Goal: Task Accomplishment & Management: Complete application form

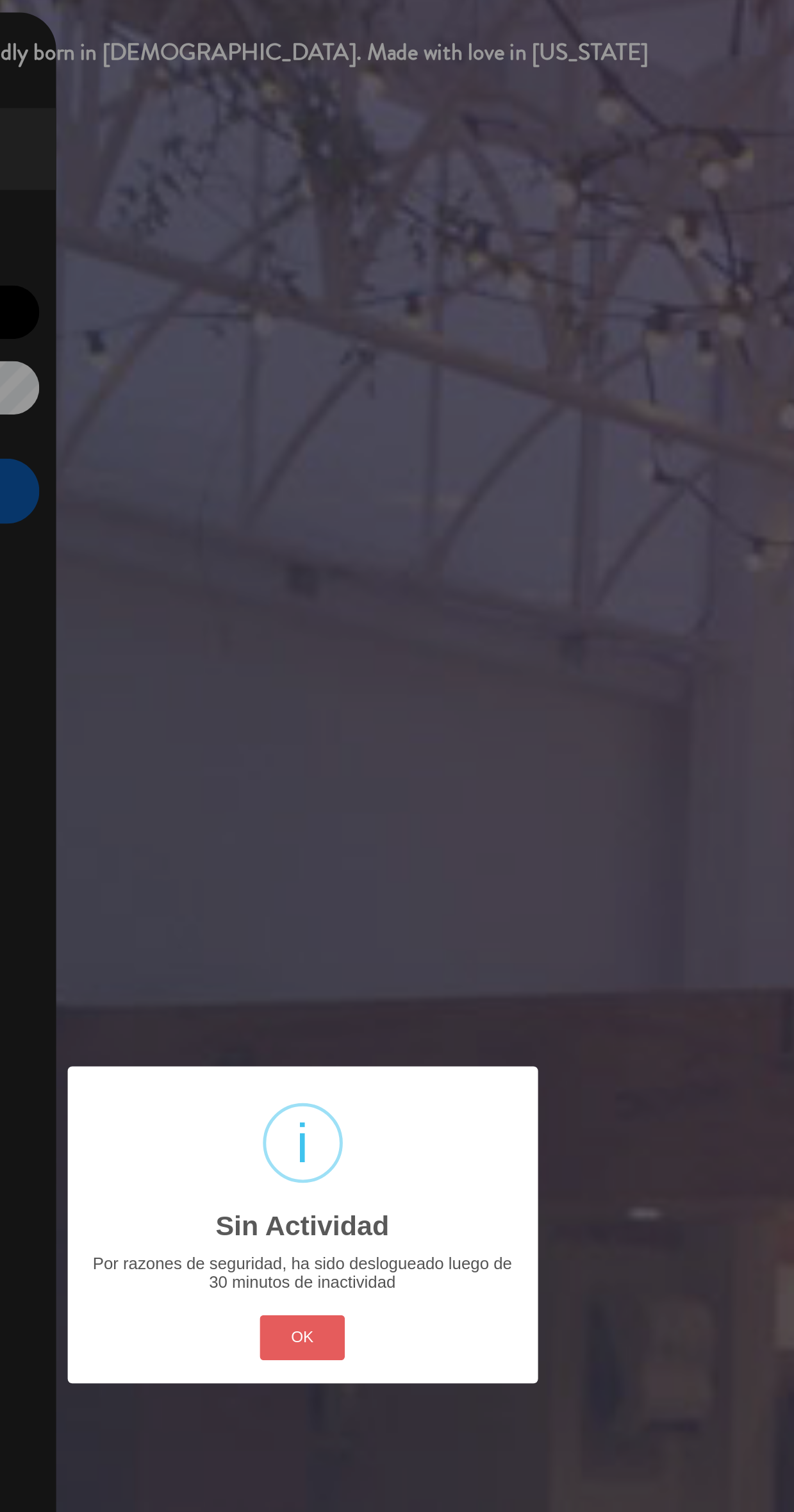
click at [391, 821] on button "OK" at bounding box center [397, 824] width 52 height 27
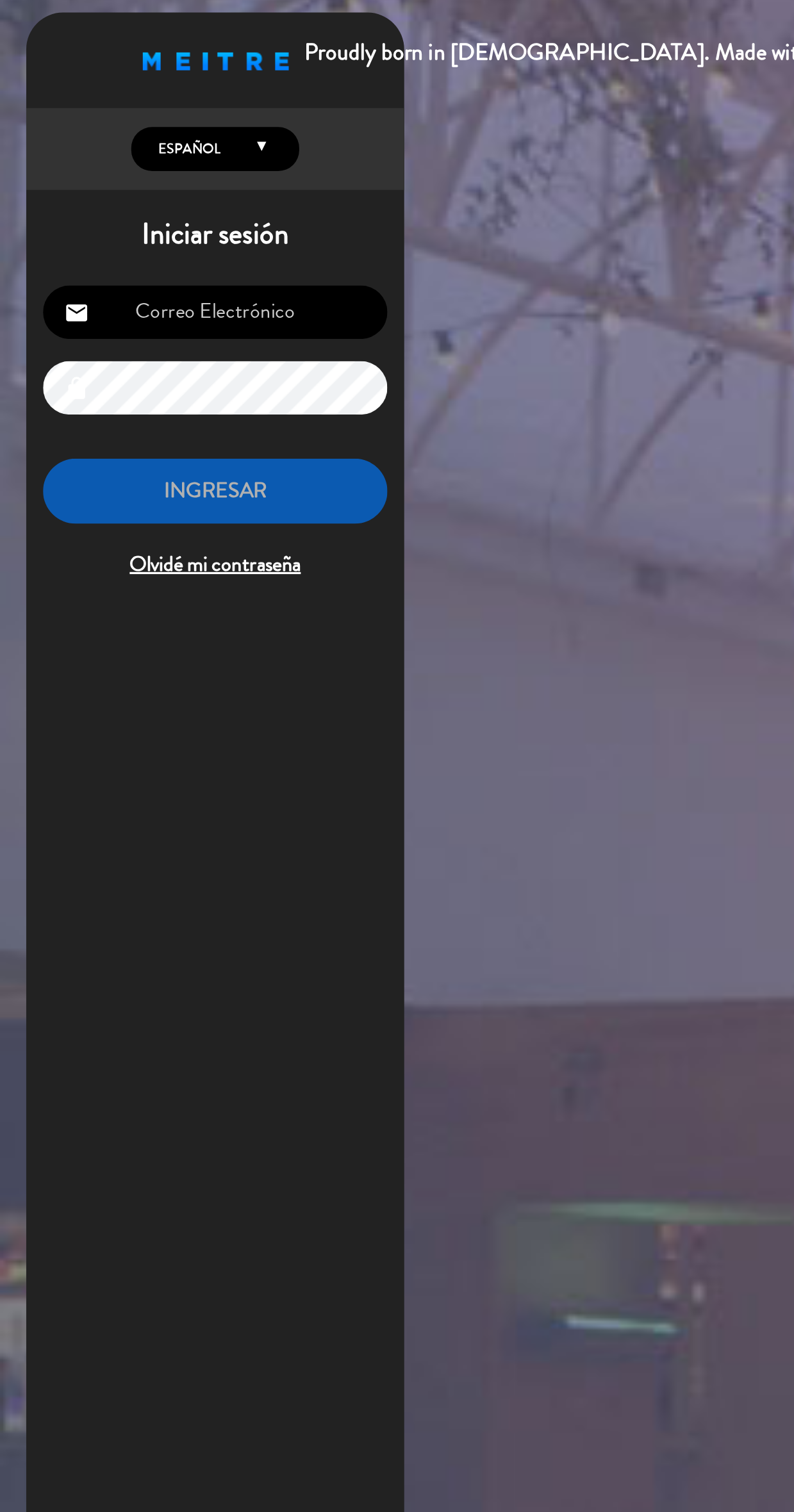
click at [178, 205] on input "email" at bounding box center [132, 198] width 210 height 32
type input "[EMAIL_ADDRESS][DOMAIN_NAME]"
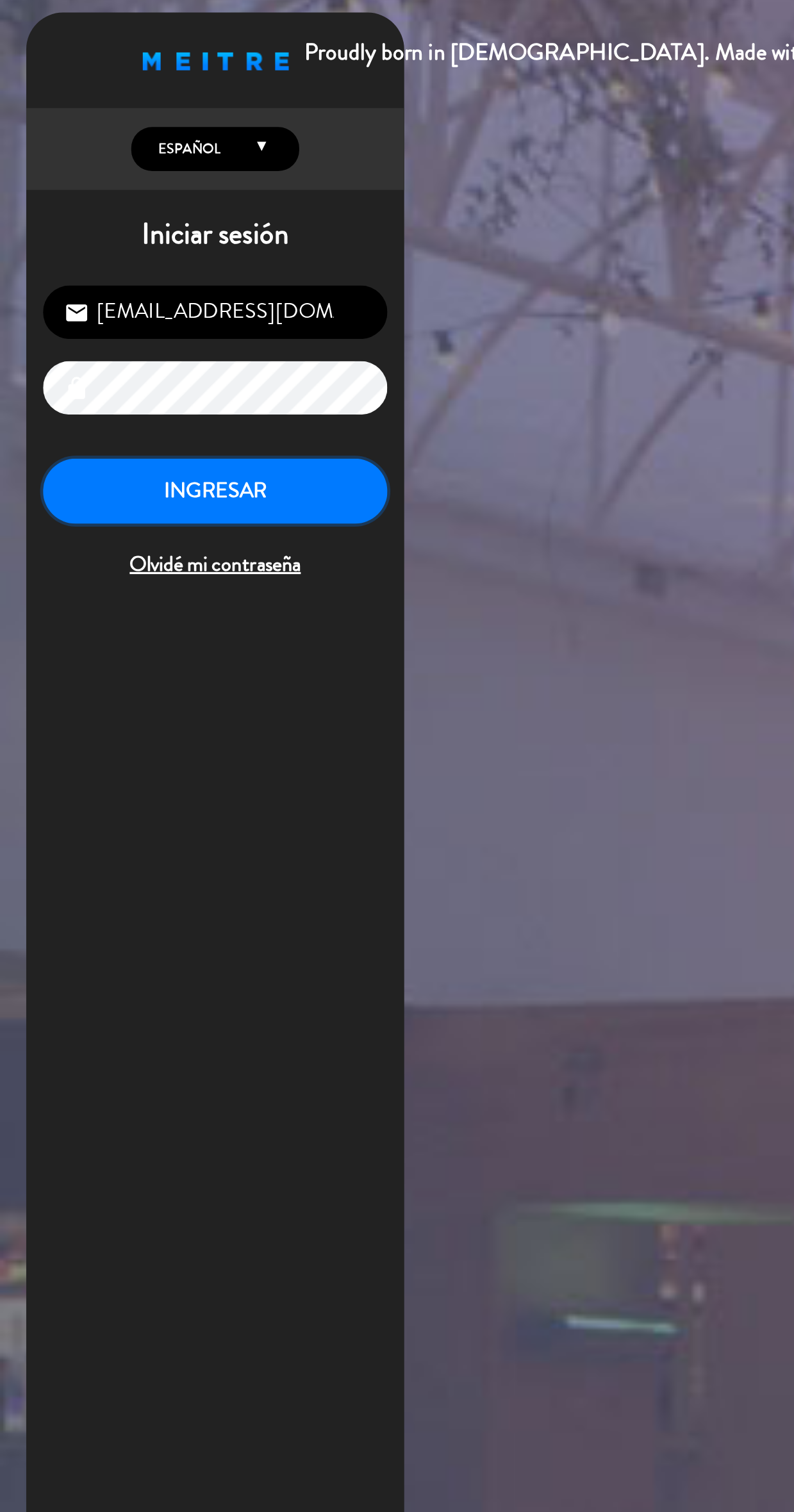
click at [209, 308] on button "INGRESAR" at bounding box center [132, 308] width 210 height 40
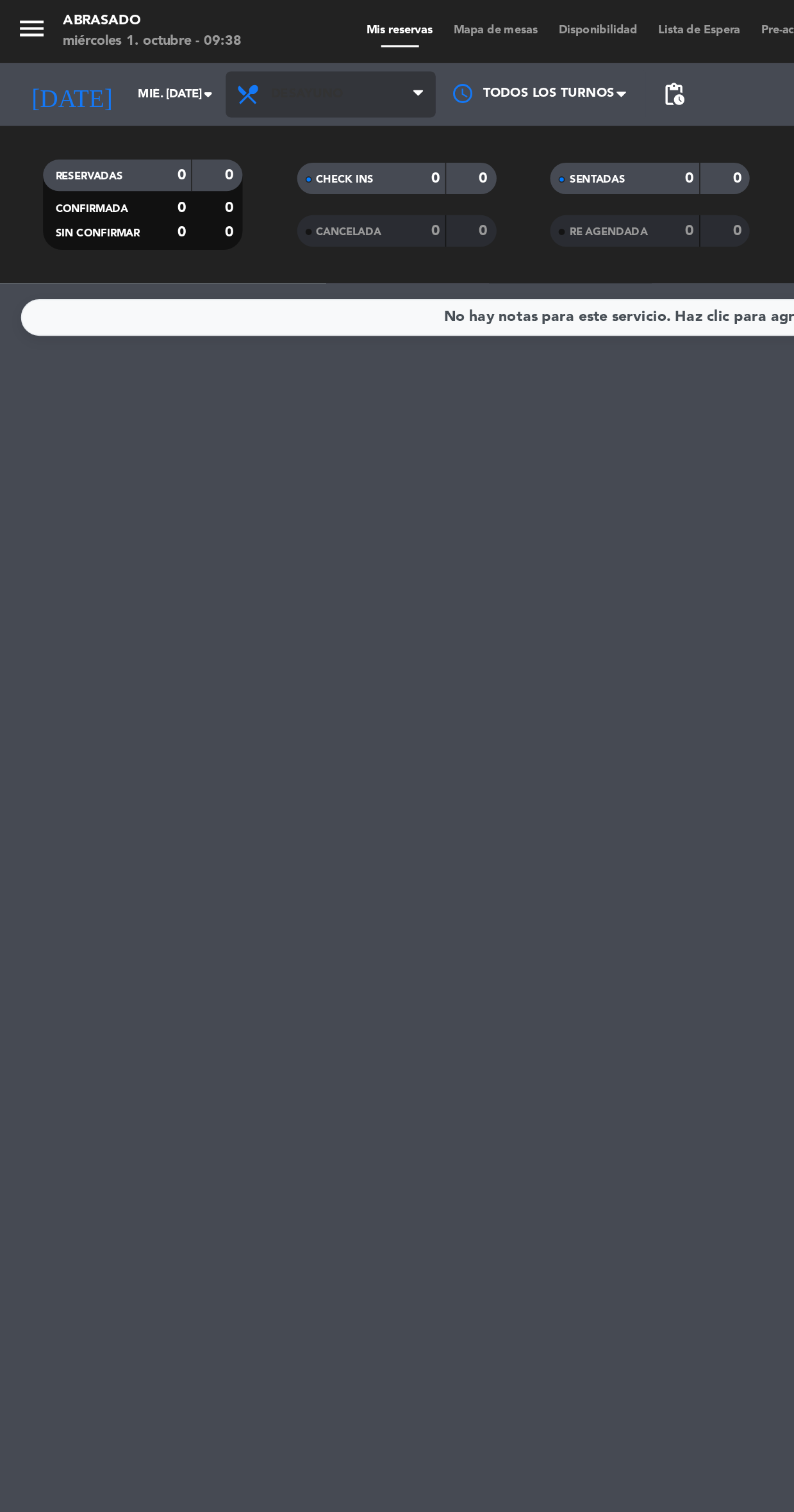
click at [247, 48] on span "Desayuno" at bounding box center [202, 57] width 128 height 28
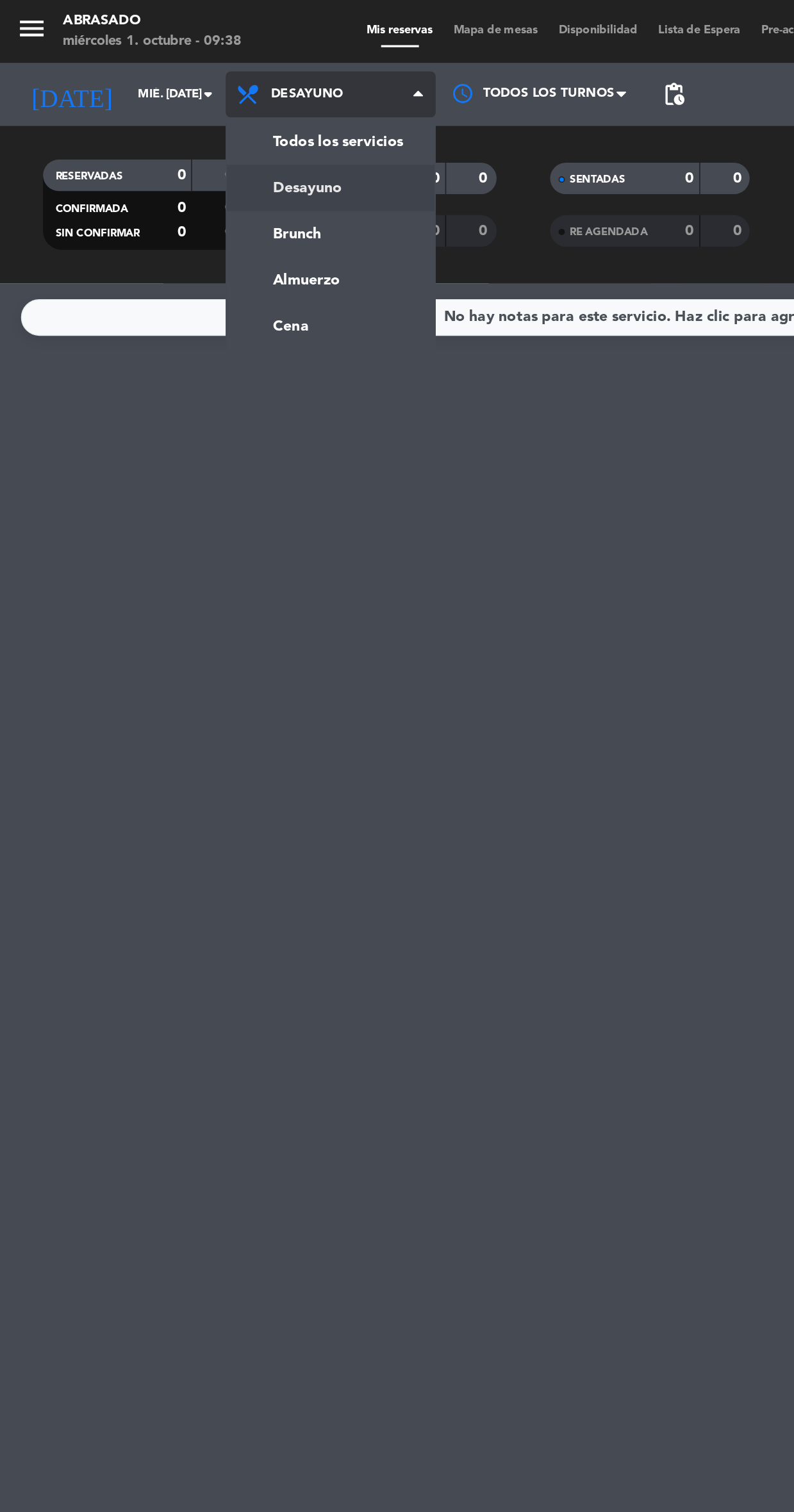
click at [221, 142] on div "menu Abrasado miércoles 1. octubre - 09:38 Mis reservas Mapa de mesas Disponibi…" at bounding box center [397, 87] width 794 height 173
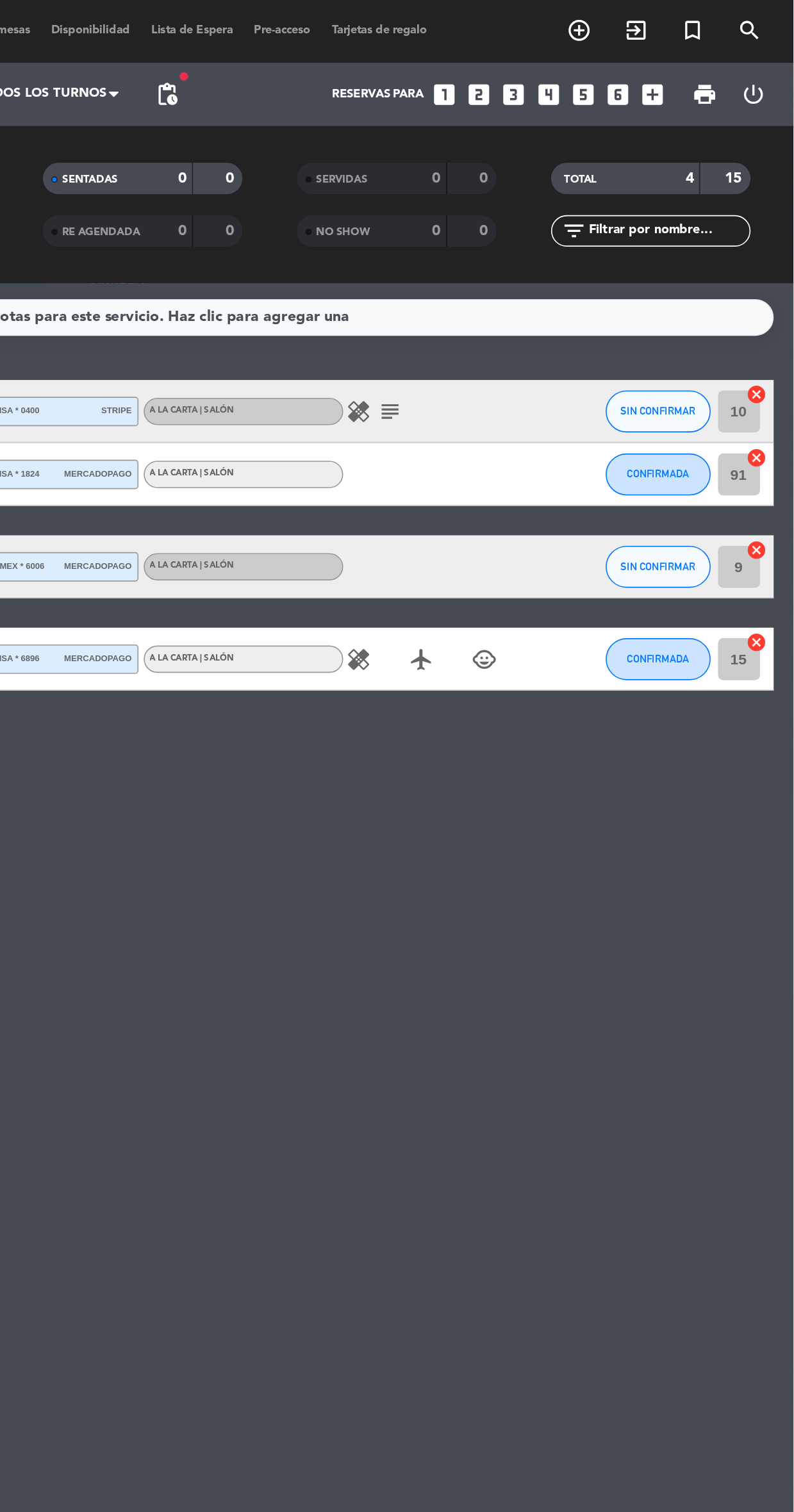
click at [706, 55] on icon "add_box" at bounding box center [708, 57] width 17 height 17
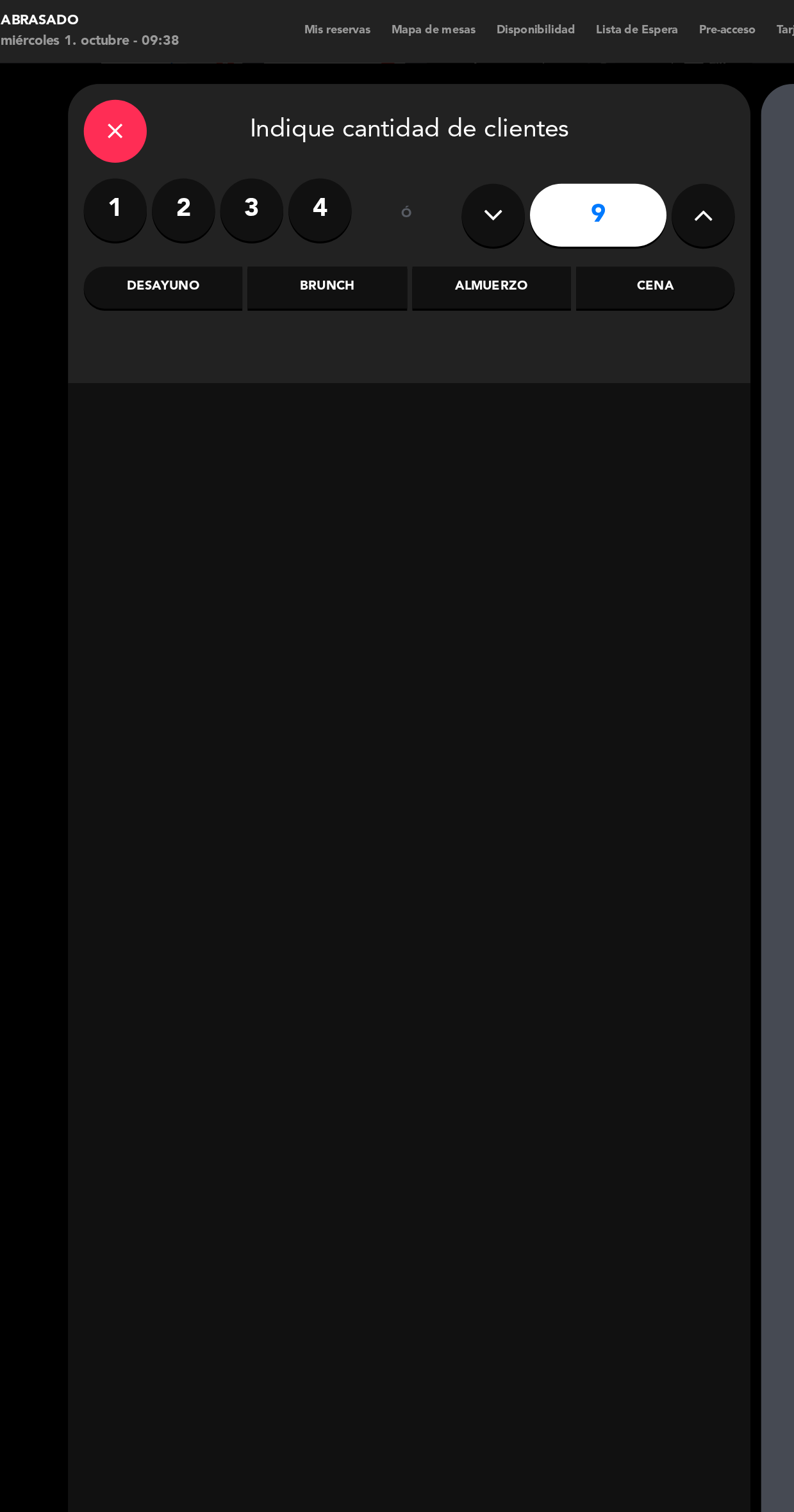
click at [324, 135] on button at bounding box center [339, 132] width 38 height 38
click at [343, 119] on button at bounding box center [339, 132] width 38 height 38
type input "7"
click at [248, 184] on div "Brunch" at bounding box center [237, 175] width 97 height 26
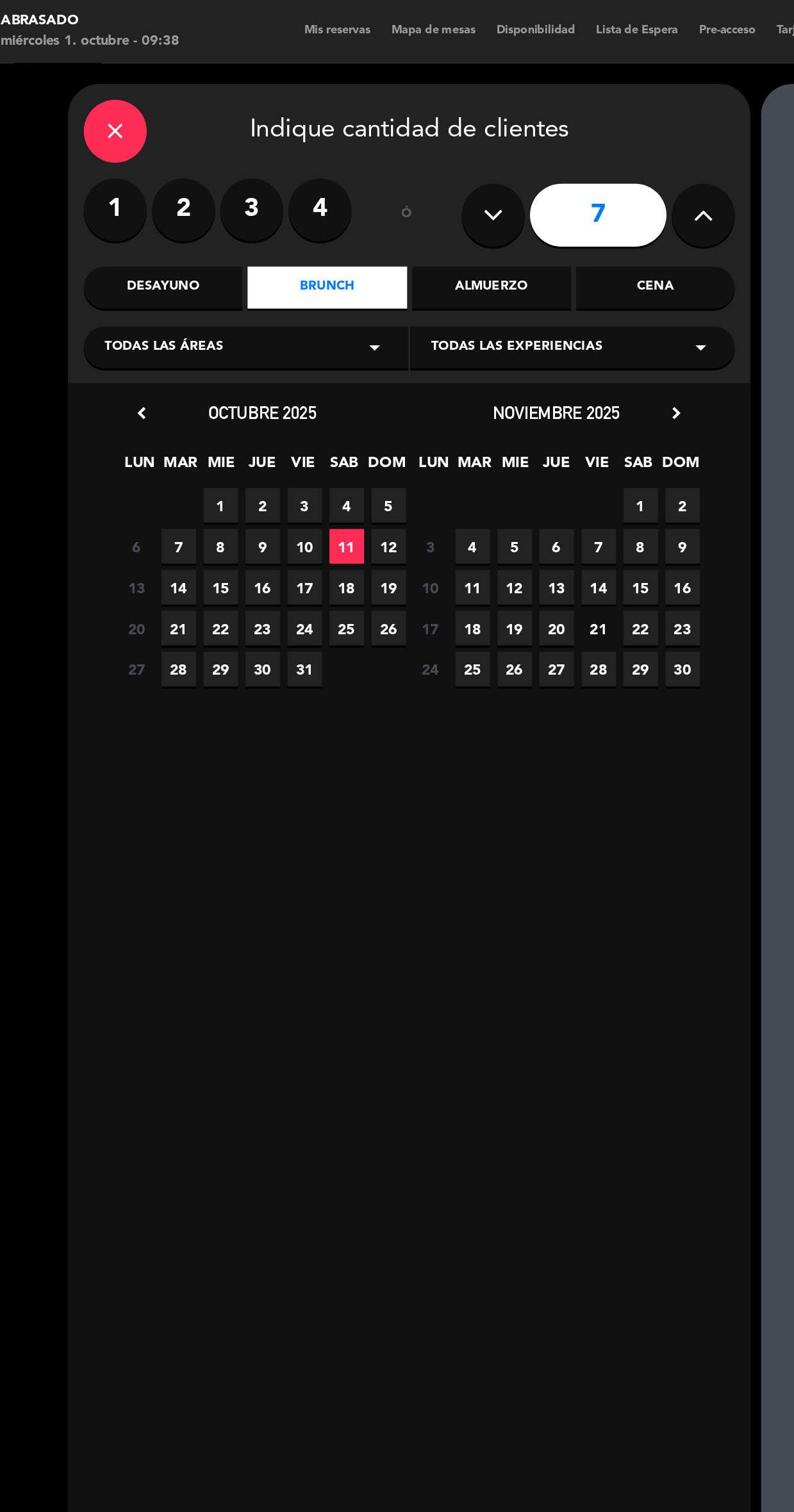
click at [172, 309] on span "1" at bounding box center [172, 308] width 21 height 21
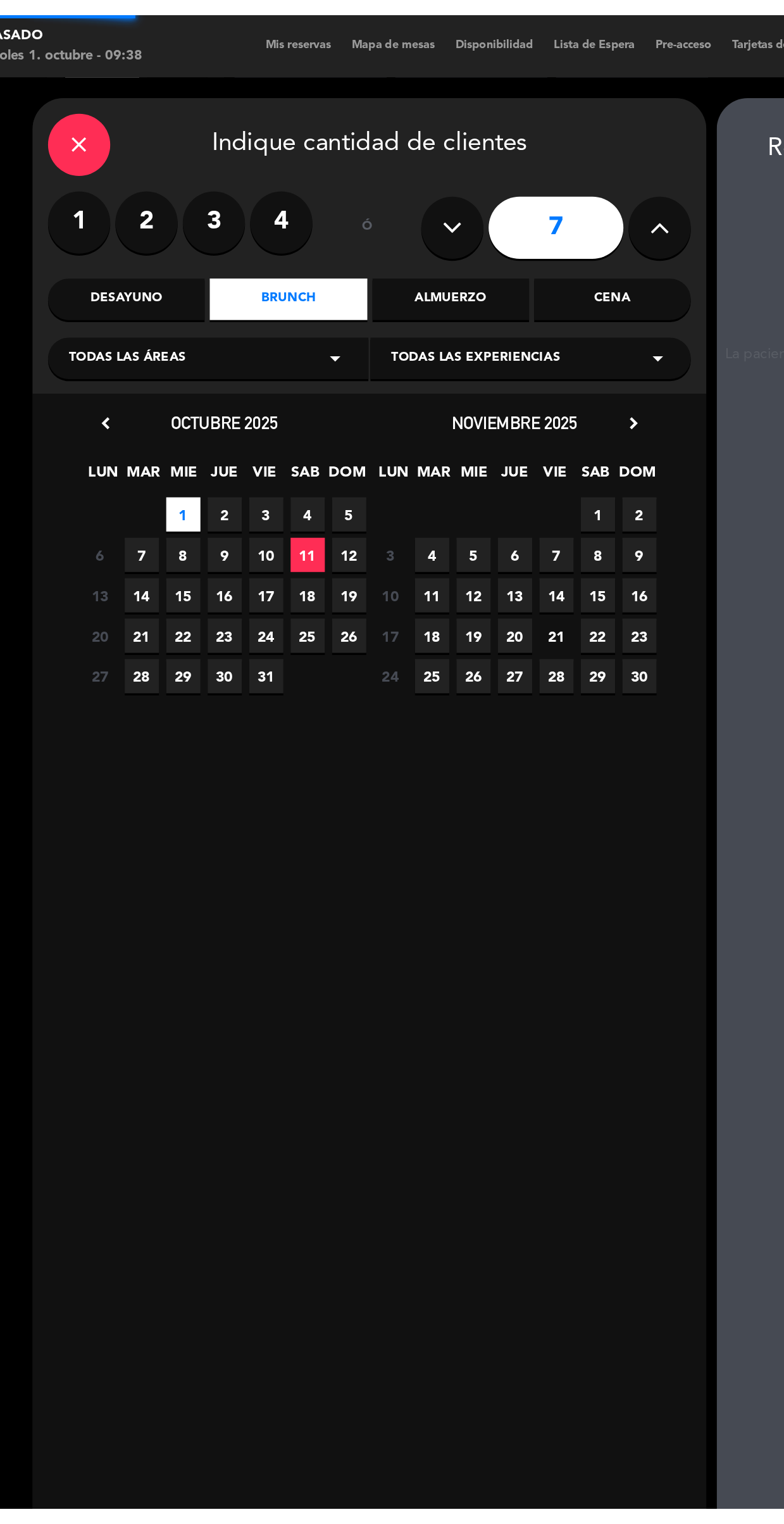
scroll to position [51, 0]
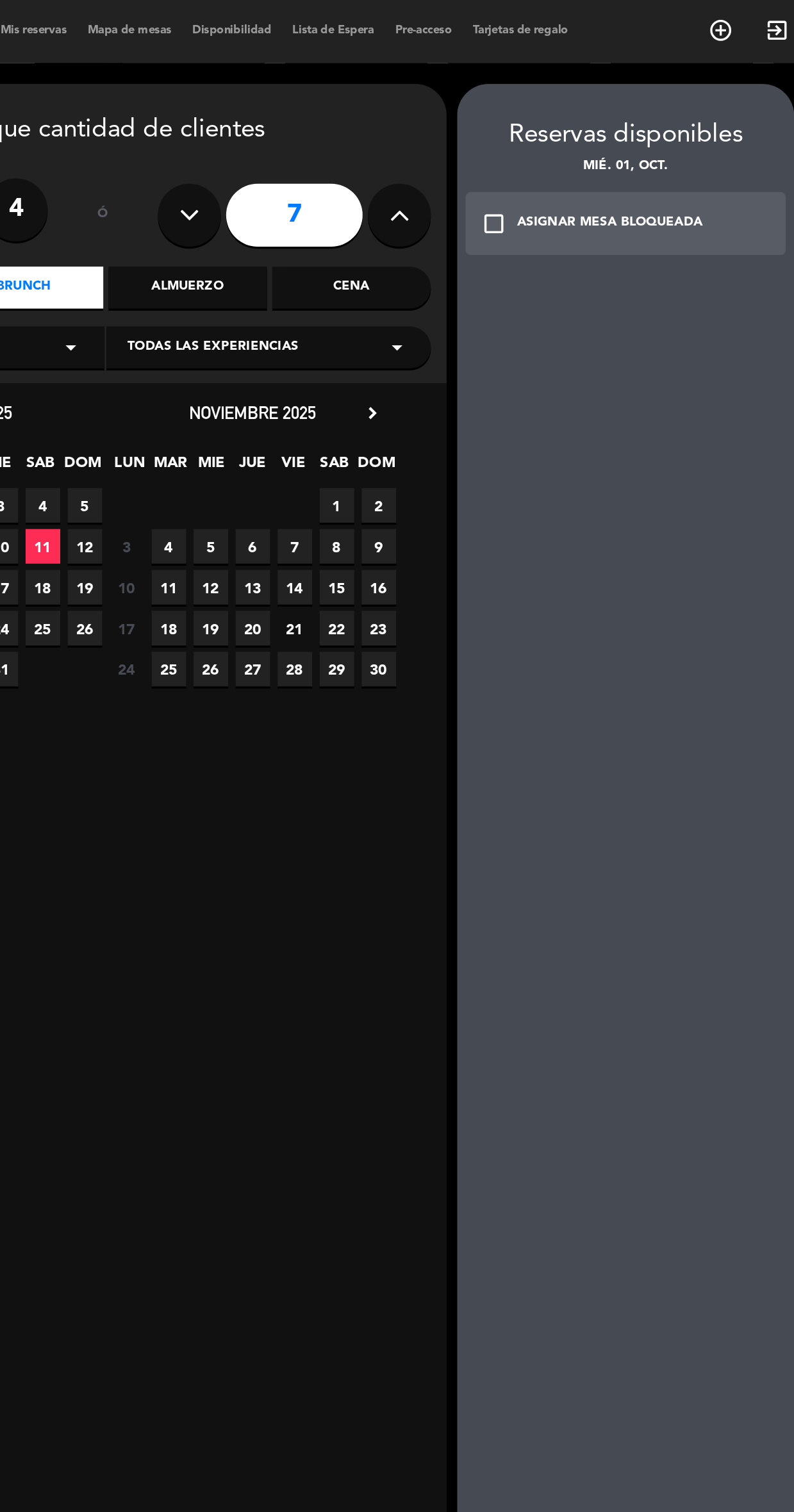
click at [537, 117] on div "check_box_outline_blank ASIGNAR MESA BLOQUEADA" at bounding box center [605, 137] width 196 height 38
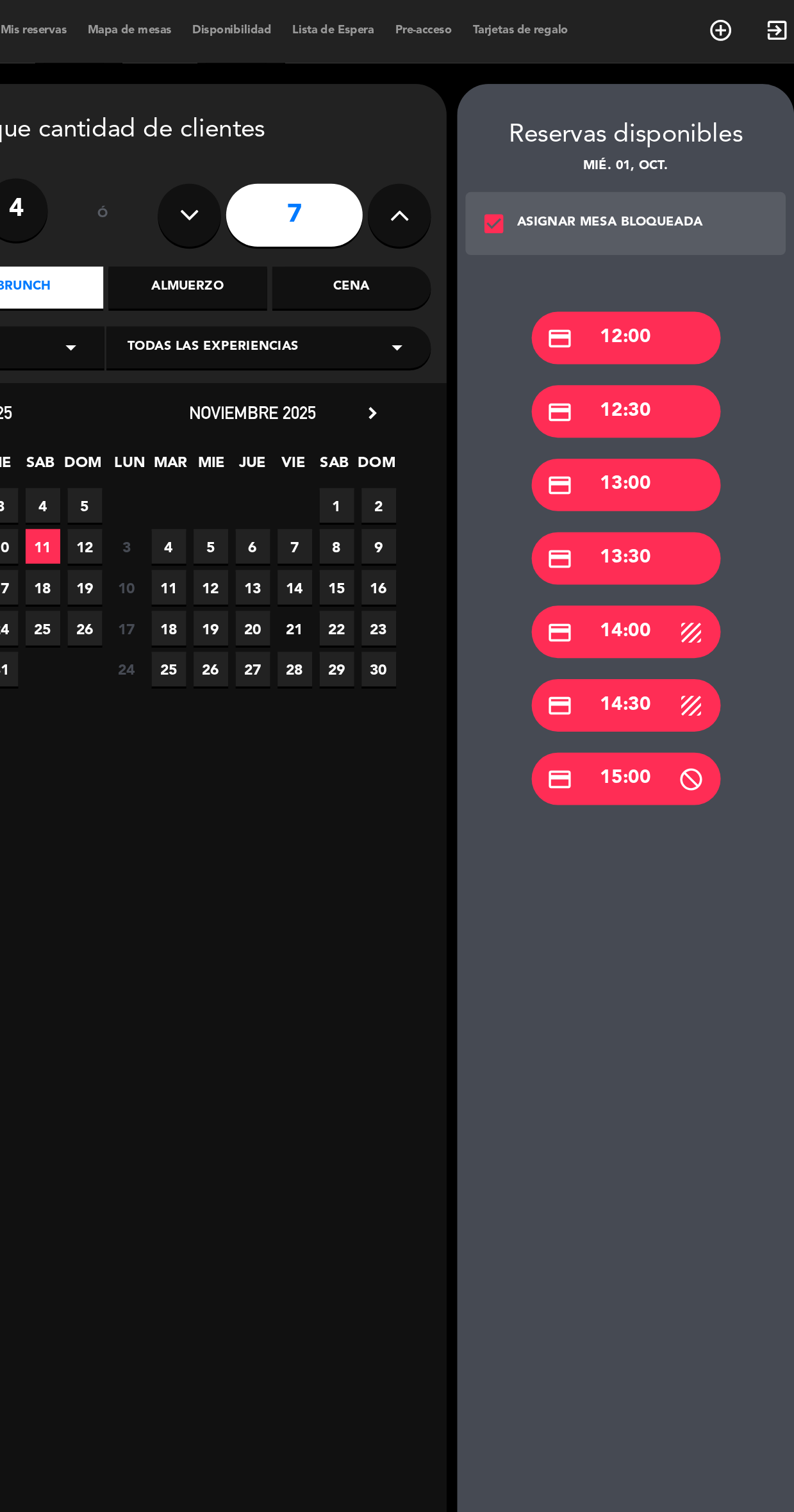
click at [634, 280] on div "credit_card 13:00" at bounding box center [605, 296] width 115 height 32
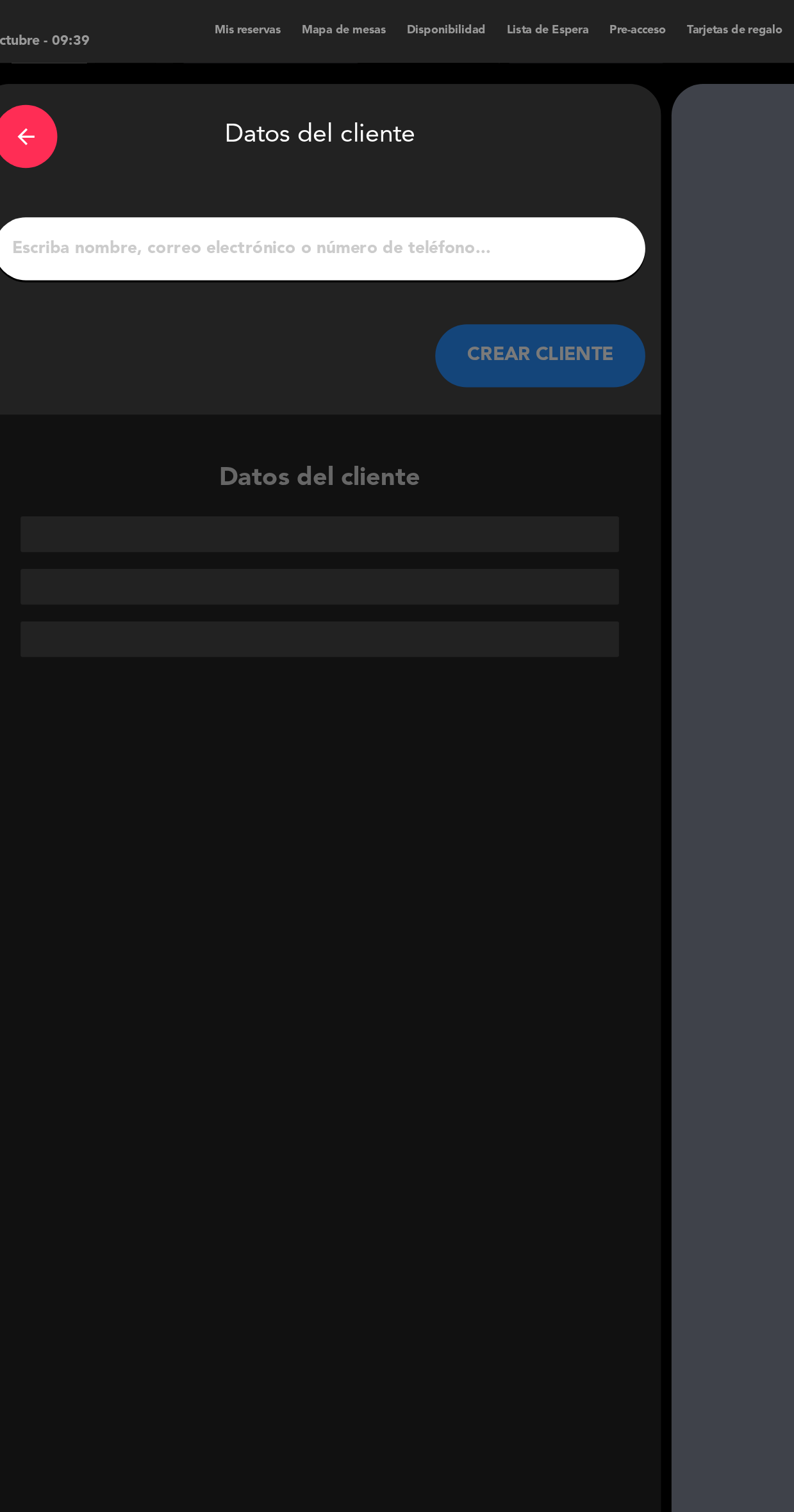
click at [403, 142] on input "1" at bounding box center [287, 152] width 378 height 18
type input "[PERSON_NAME] Asociación Chilena [PERSON_NAME]"
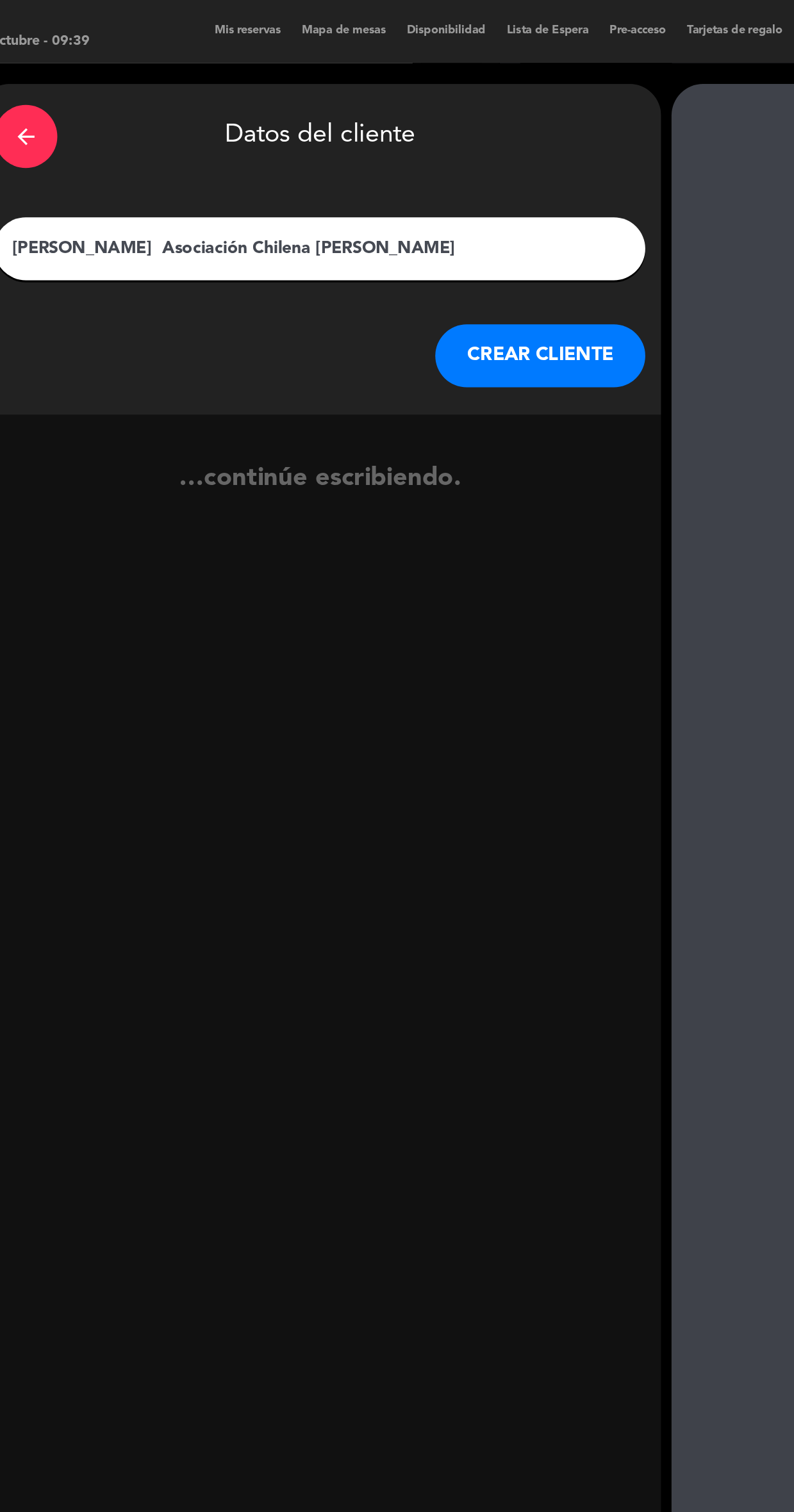
click at [422, 198] on button "CREAR CLIENTE" at bounding box center [422, 217] width 128 height 38
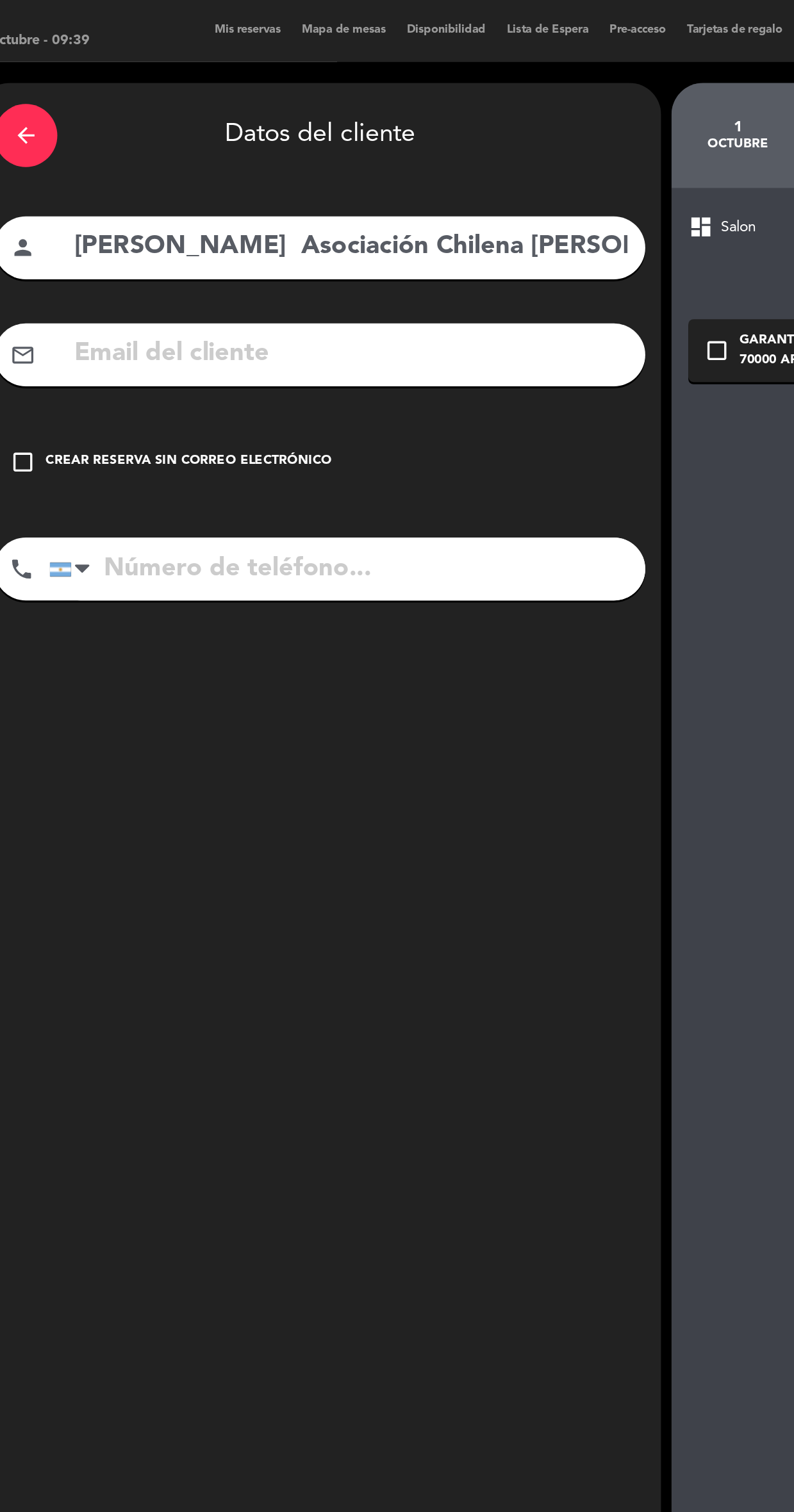
click at [307, 204] on input "text" at bounding box center [307, 217] width 340 height 27
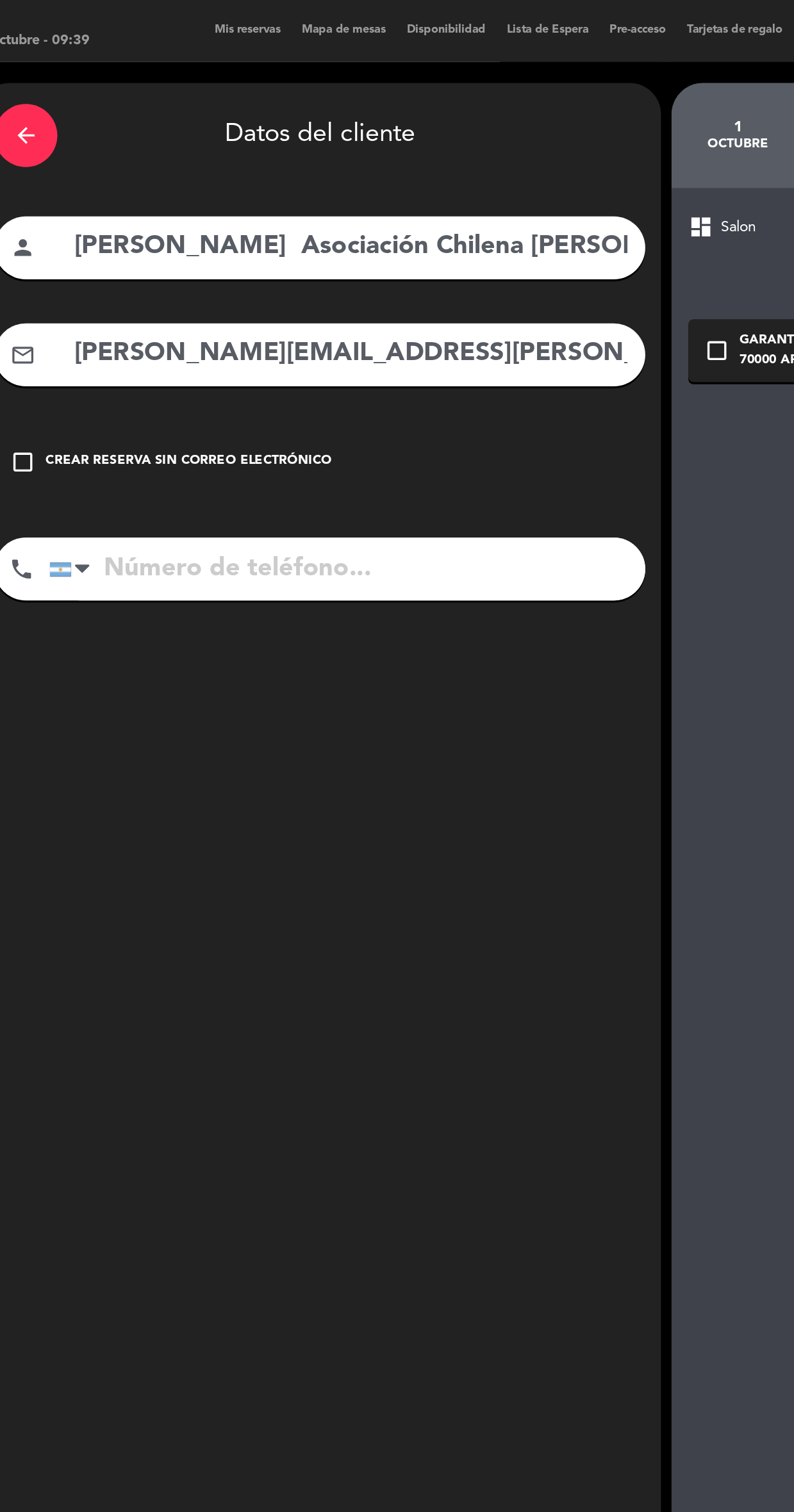
type input "[PERSON_NAME][EMAIL_ADDRESS][PERSON_NAME][DOMAIN_NAME]"
click at [384, 328] on input "tel" at bounding box center [304, 347] width 364 height 38
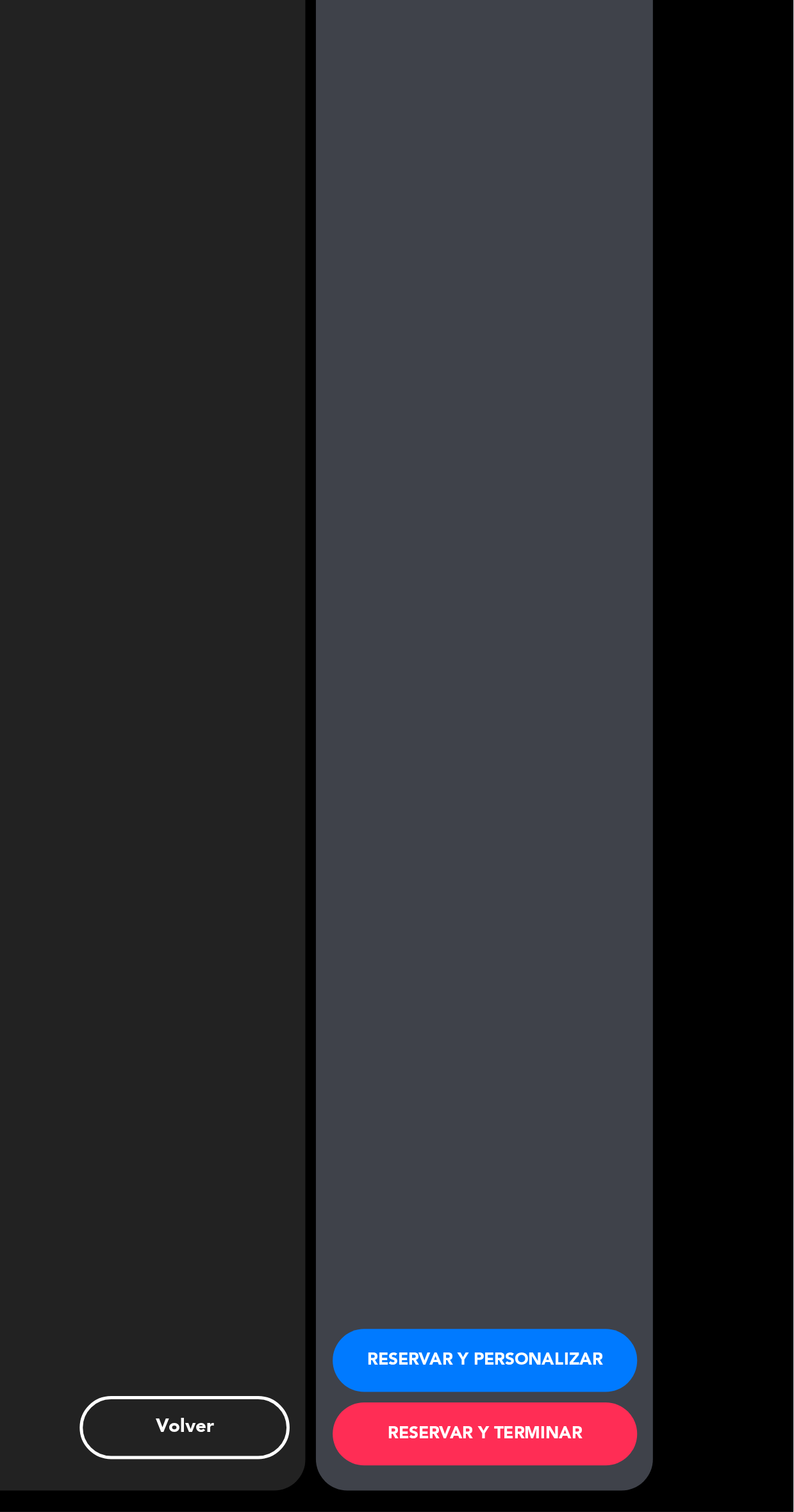
type input "[PHONE_NUMBER]"
click at [608, 1439] on button "RESERVAR Y PERSONALIZAR" at bounding box center [605, 1420] width 186 height 38
